Goal: Task Accomplishment & Management: Use online tool/utility

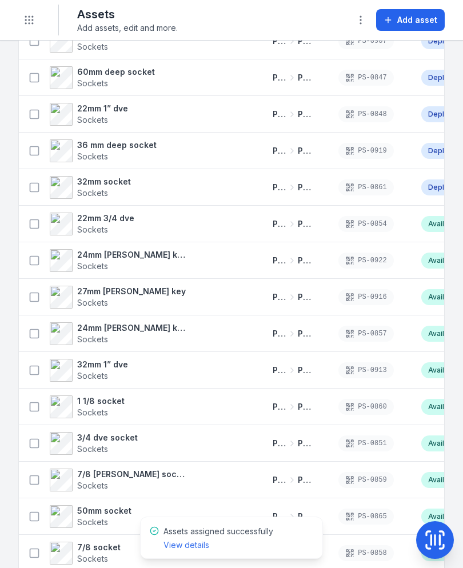
scroll to position [716, 0]
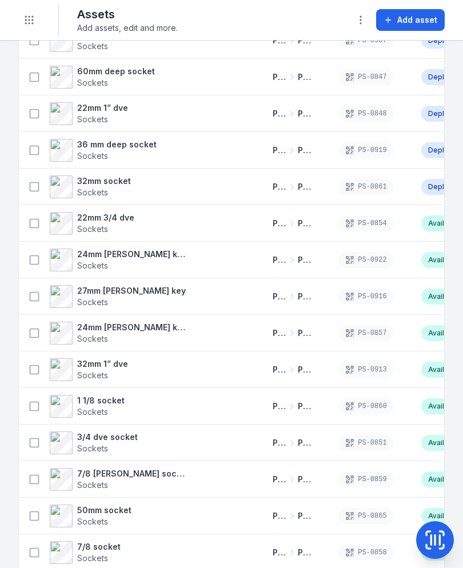
click at [38, 225] on rect at bounding box center [34, 223] width 9 height 9
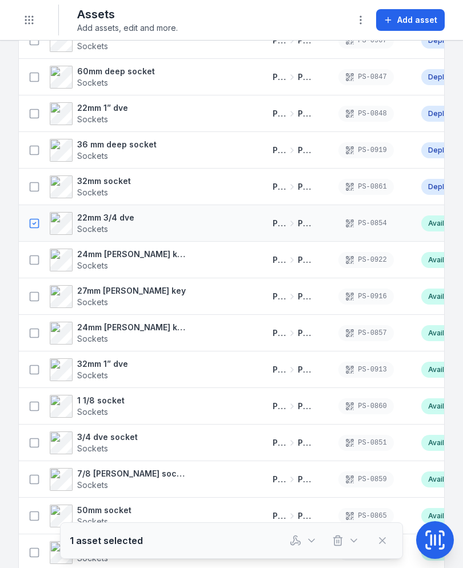
click at [27, 265] on button at bounding box center [34, 260] width 22 height 22
click at [30, 296] on rect at bounding box center [34, 296] width 9 height 9
click at [34, 339] on button at bounding box center [34, 333] width 22 height 22
click at [33, 379] on button at bounding box center [34, 370] width 22 height 22
click at [33, 407] on icon at bounding box center [34, 405] width 11 height 11
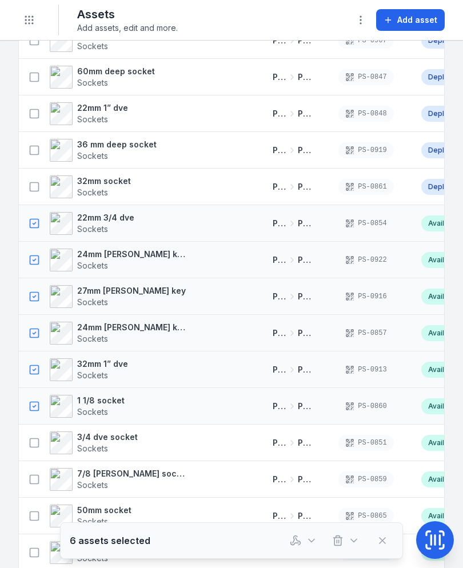
click at [33, 451] on button at bounding box center [34, 443] width 22 height 22
click at [26, 479] on button at bounding box center [34, 479] width 22 height 22
click at [26, 508] on button at bounding box center [34, 516] width 22 height 22
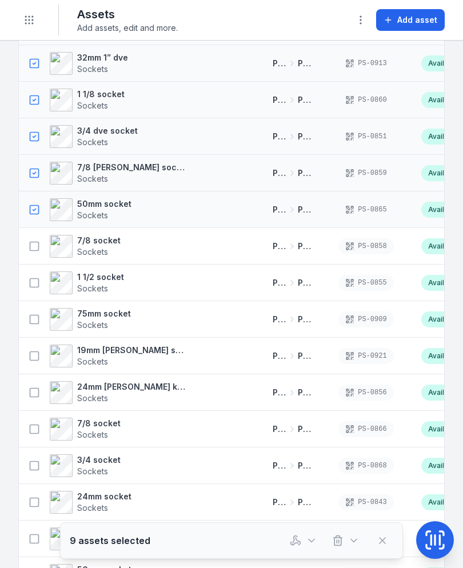
scroll to position [1027, 0]
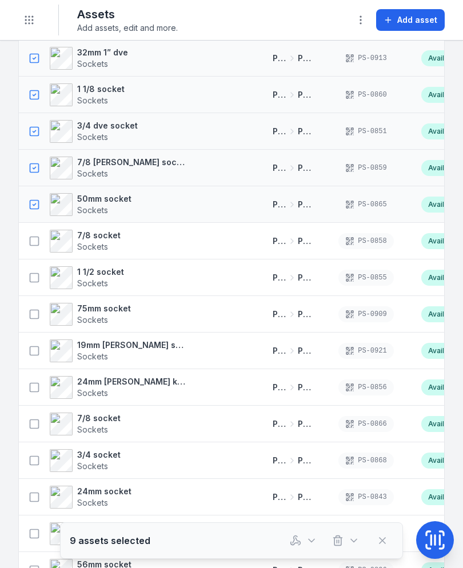
click at [34, 248] on button at bounding box center [34, 241] width 22 height 22
click at [34, 282] on rect at bounding box center [34, 277] width 9 height 9
click at [29, 318] on icon at bounding box center [34, 313] width 11 height 11
click at [33, 358] on button at bounding box center [34, 351] width 22 height 22
click at [29, 393] on button at bounding box center [34, 387] width 22 height 22
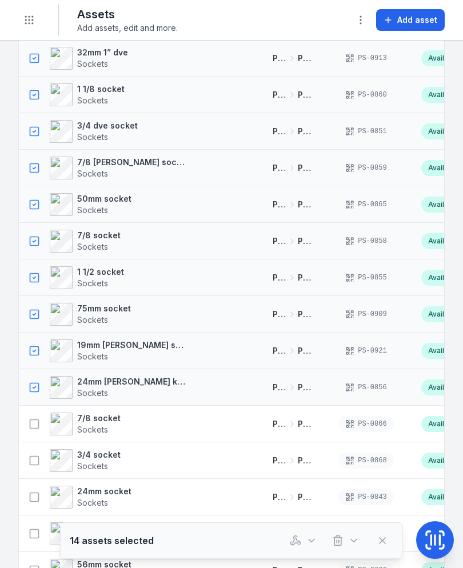
click at [26, 427] on button at bounding box center [34, 424] width 22 height 22
click at [27, 456] on button at bounding box center [34, 460] width 22 height 22
click at [27, 504] on button at bounding box center [34, 497] width 22 height 22
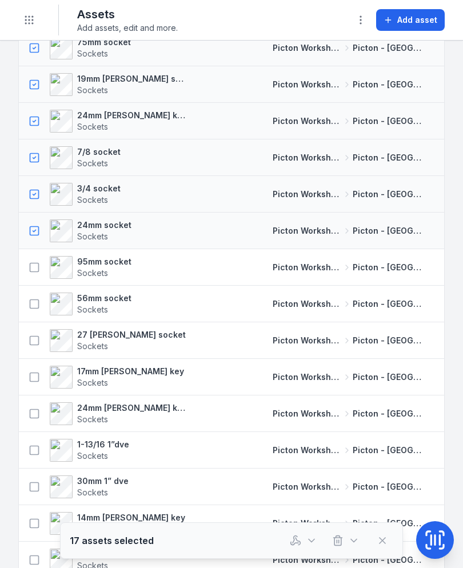
scroll to position [1296, 0]
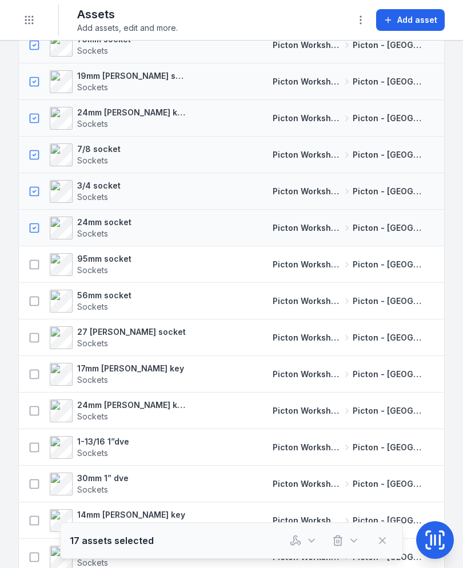
click at [36, 275] on button at bounding box center [34, 265] width 22 height 22
click at [28, 304] on button at bounding box center [34, 301] width 22 height 22
click at [37, 337] on icon at bounding box center [34, 337] width 11 height 11
click at [31, 375] on icon at bounding box center [34, 373] width 11 height 11
click at [26, 420] on div "24mm [PERSON_NAME] key socket Sockets" at bounding box center [105, 410] width 164 height 23
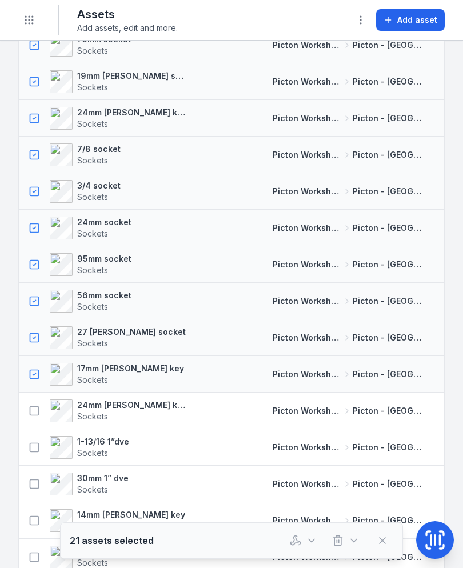
click at [36, 412] on icon at bounding box center [34, 410] width 11 height 11
click at [30, 449] on rect at bounding box center [34, 447] width 9 height 9
click at [33, 480] on icon at bounding box center [34, 483] width 11 height 11
click at [26, 517] on button at bounding box center [34, 520] width 22 height 22
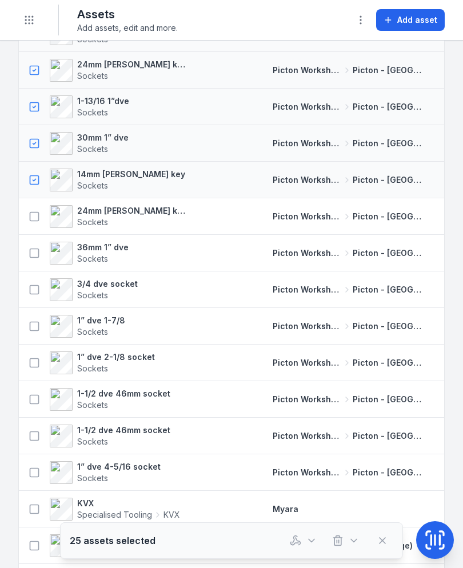
scroll to position [1638, 0]
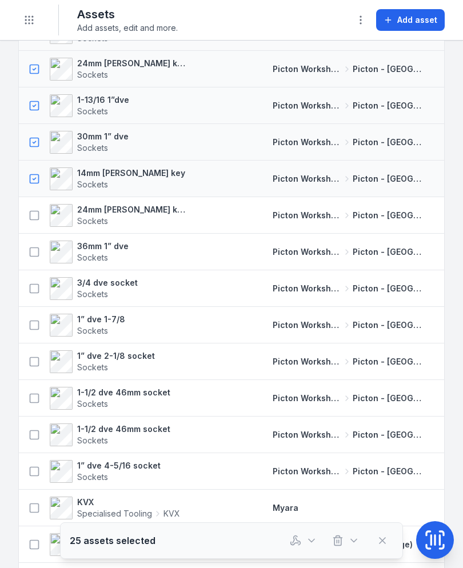
click at [28, 463] on button at bounding box center [34, 471] width 22 height 22
click at [33, 420] on div "1-1/2 dve 46mm socket Sockets" at bounding box center [110, 435] width 183 height 32
click at [29, 432] on icon at bounding box center [34, 434] width 11 height 11
click at [28, 395] on button at bounding box center [34, 398] width 22 height 22
click at [30, 361] on rect at bounding box center [34, 361] width 9 height 9
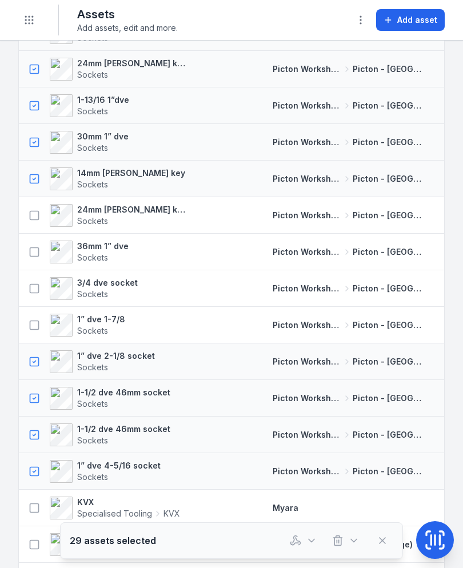
click at [32, 315] on button at bounding box center [34, 325] width 22 height 22
click at [27, 283] on button at bounding box center [34, 289] width 22 height 22
click at [33, 251] on icon at bounding box center [34, 251] width 11 height 11
click at [29, 217] on icon at bounding box center [34, 215] width 11 height 11
click at [295, 537] on icon "button" at bounding box center [295, 540] width 11 height 11
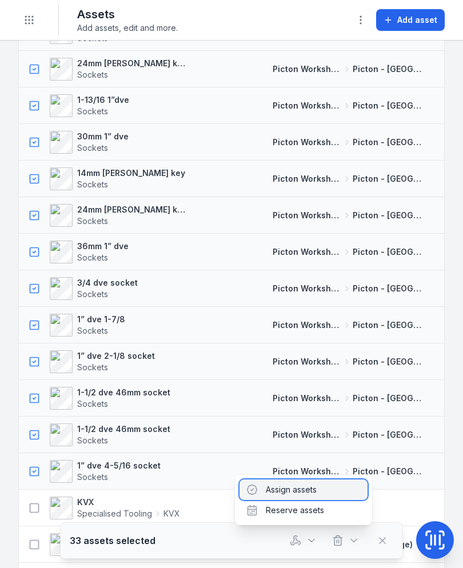
click at [326, 490] on div "Assign assets" at bounding box center [303, 489] width 128 height 21
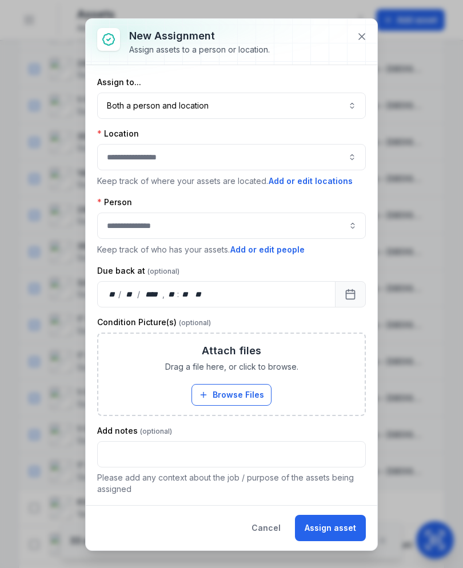
click at [287, 95] on button "Both a person and location ****" at bounding box center [231, 106] width 268 height 26
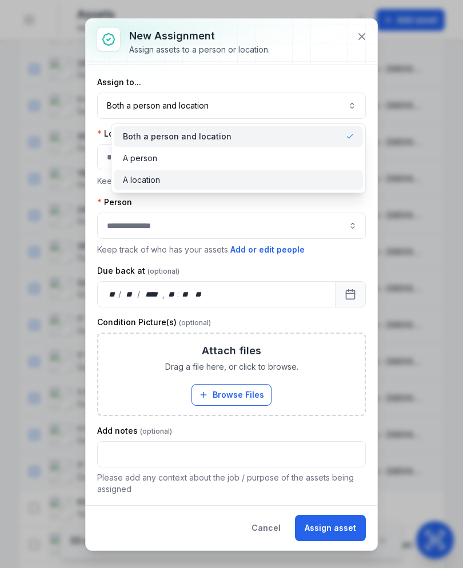
click at [266, 180] on div "A location" at bounding box center [238, 179] width 231 height 11
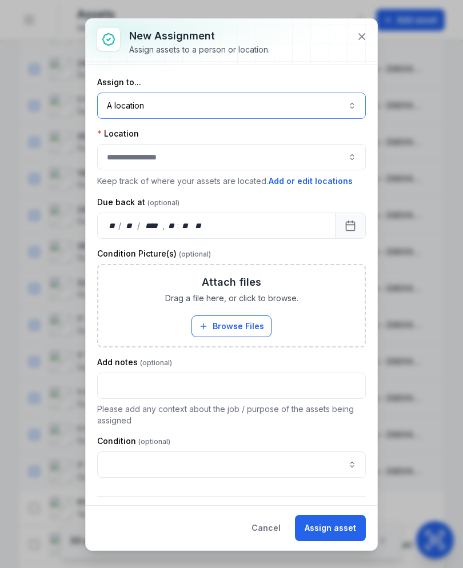
click at [288, 156] on div at bounding box center [231, 157] width 268 height 26
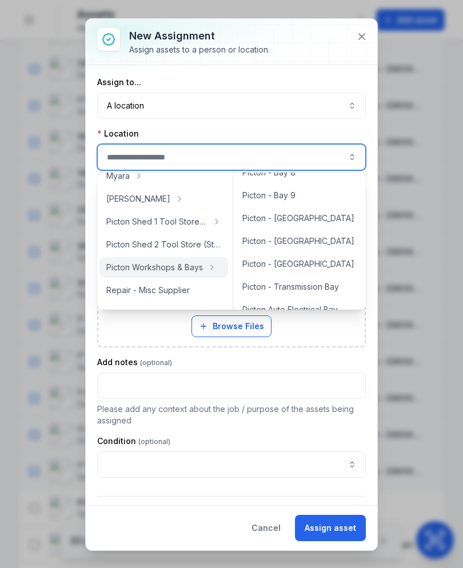
scroll to position [222, 0]
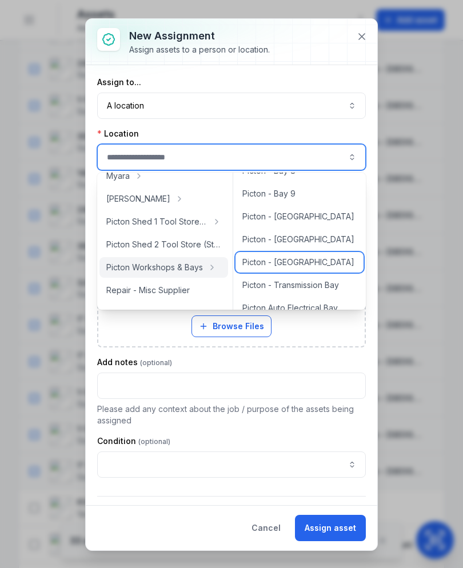
click at [296, 269] on div "Picton - [GEOGRAPHIC_DATA]" at bounding box center [299, 262] width 128 height 21
type input "**********"
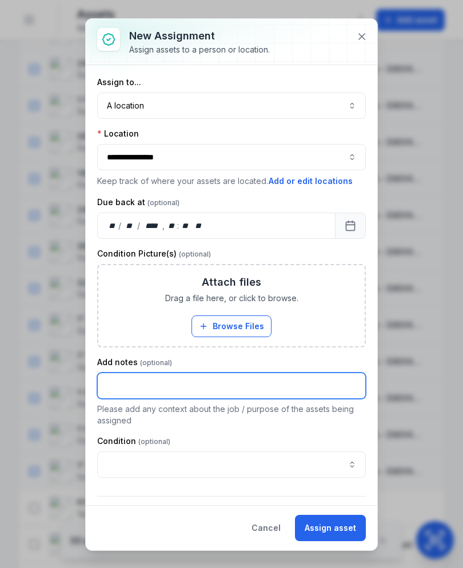
click at [303, 393] on input "text" at bounding box center [231, 385] width 268 height 26
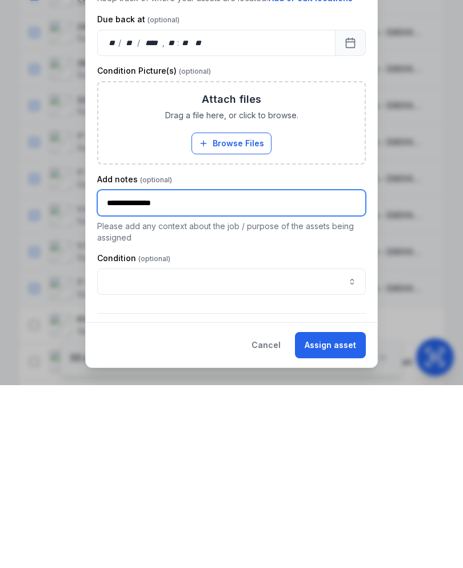
type input "**********"
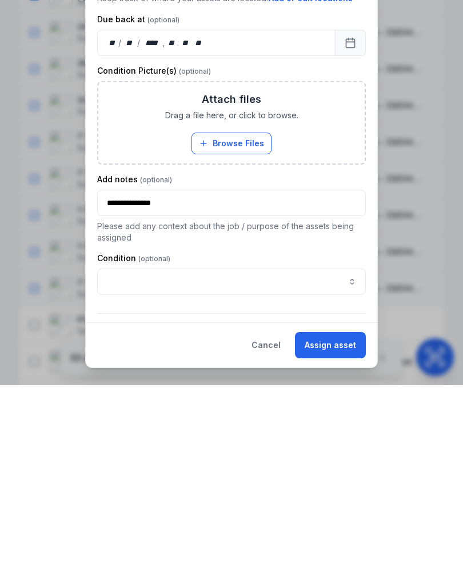
click at [354, 515] on button "Assign asset" at bounding box center [330, 528] width 71 height 26
